Goal: Information Seeking & Learning: Learn about a topic

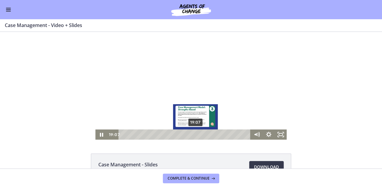
click at [194, 135] on div "19:07" at bounding box center [185, 134] width 125 height 10
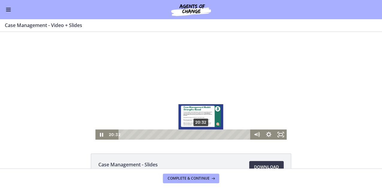
click at [200, 135] on div "20:32" at bounding box center [185, 134] width 125 height 10
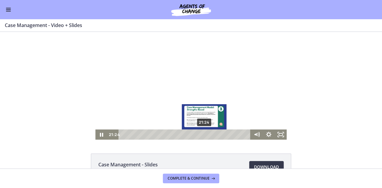
click at [203, 134] on div "21:24" at bounding box center [185, 134] width 125 height 10
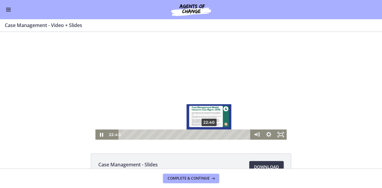
click at [208, 134] on div "22:40" at bounding box center [185, 134] width 125 height 10
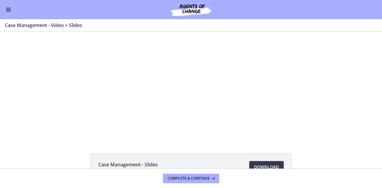
click at [223, 168] on li "Case Management - Slides 149 KB Download Opens in a new window" at bounding box center [191, 166] width 201 height 27
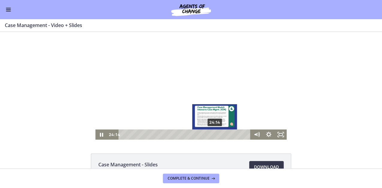
click at [214, 134] on div "24:14" at bounding box center [185, 134] width 125 height 10
click at [214, 135] on div "Playbar" at bounding box center [214, 134] width 3 height 3
click at [216, 135] on div "24:52" at bounding box center [185, 134] width 125 height 10
click at [217, 135] on div "Playbar" at bounding box center [217, 134] width 3 height 3
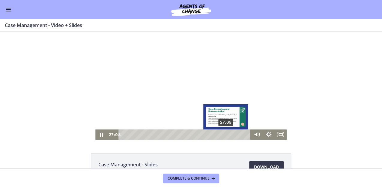
click at [225, 135] on div "27:08" at bounding box center [185, 134] width 125 height 10
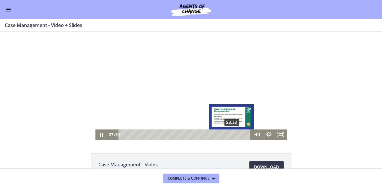
click at [231, 135] on div "28:38" at bounding box center [185, 134] width 125 height 10
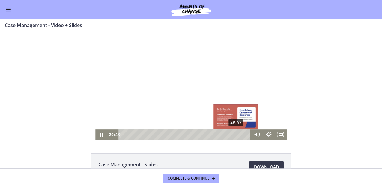
click at [235, 135] on div "29:49" at bounding box center [185, 134] width 125 height 10
click at [234, 134] on div "Playbar" at bounding box center [234, 134] width 3 height 3
click at [237, 135] on div "30:12" at bounding box center [185, 134] width 125 height 10
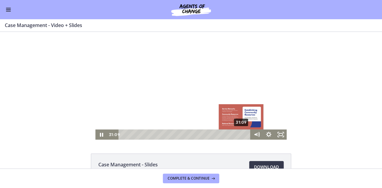
click at [240, 135] on div "31:09" at bounding box center [185, 134] width 125 height 10
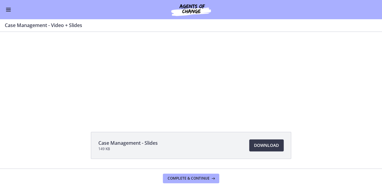
scroll to position [41, 0]
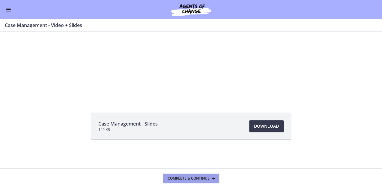
click at [188, 177] on span "Complete & continue" at bounding box center [189, 178] width 42 height 5
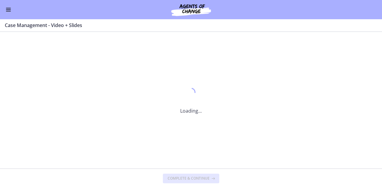
scroll to position [0, 0]
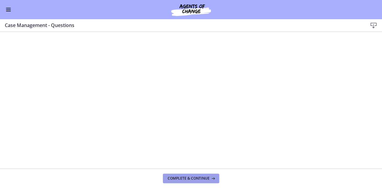
click at [190, 180] on span "Complete & continue" at bounding box center [189, 178] width 42 height 5
click at [205, 179] on span "Complete & continue" at bounding box center [189, 178] width 42 height 5
click at [197, 182] on button "Complete & continue" at bounding box center [191, 179] width 56 height 10
click at [185, 179] on span "Complete & continue" at bounding box center [189, 178] width 42 height 5
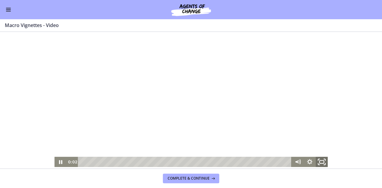
click at [321, 164] on icon "Fullscreen" at bounding box center [322, 162] width 14 height 12
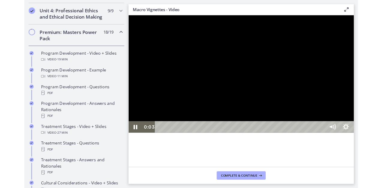
scroll to position [263, 0]
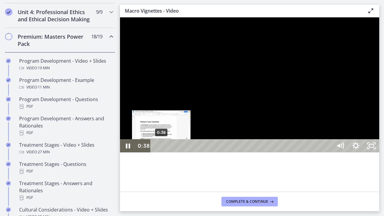
click at [162, 153] on div "0:38" at bounding box center [242, 145] width 173 height 13
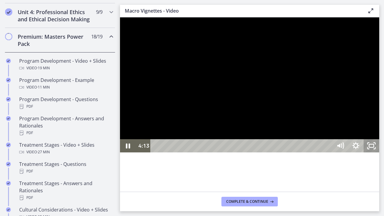
click at [379, 153] on icon "Unfullscreen" at bounding box center [372, 145] width 16 height 13
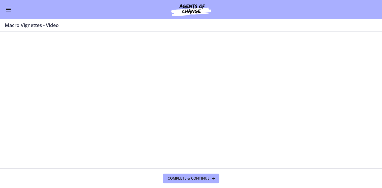
scroll to position [262, 0]
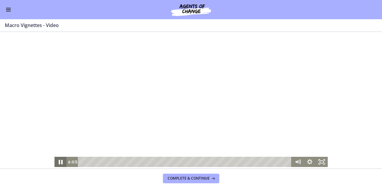
click at [59, 164] on icon "Pause" at bounding box center [60, 162] width 14 height 12
click at [59, 161] on icon "Play Video" at bounding box center [61, 161] width 4 height 5
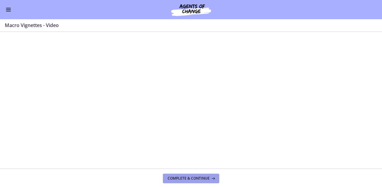
click at [198, 178] on span "Complete & continue" at bounding box center [189, 178] width 42 height 5
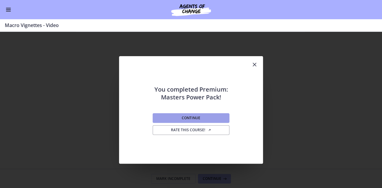
click at [182, 118] on span "Continue" at bounding box center [191, 118] width 19 height 5
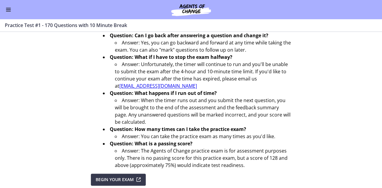
scroll to position [248, 0]
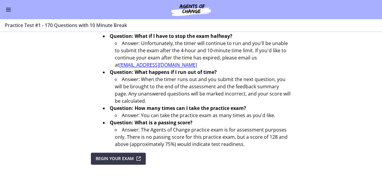
click at [8, 11] on span "Enable menu" at bounding box center [8, 11] width 5 height 1
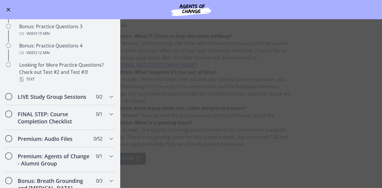
scroll to position [483, 0]
